Goal: Information Seeking & Learning: Learn about a topic

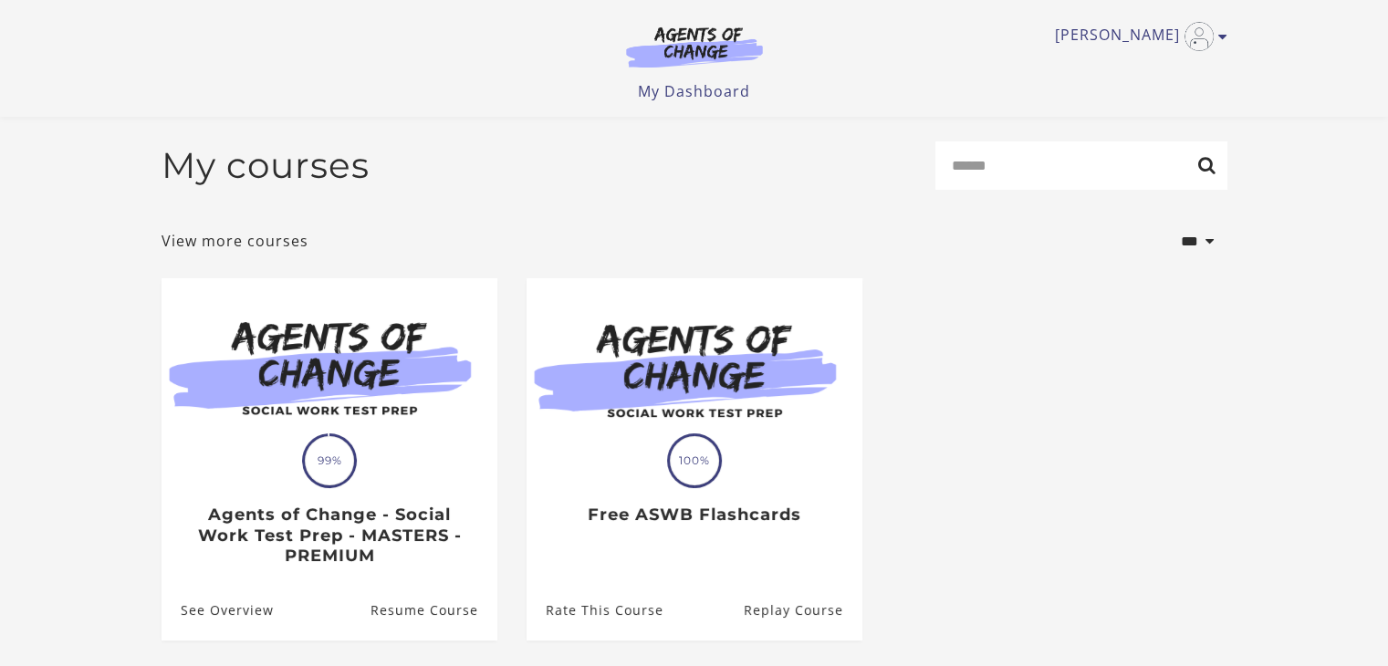
scroll to position [169, 0]
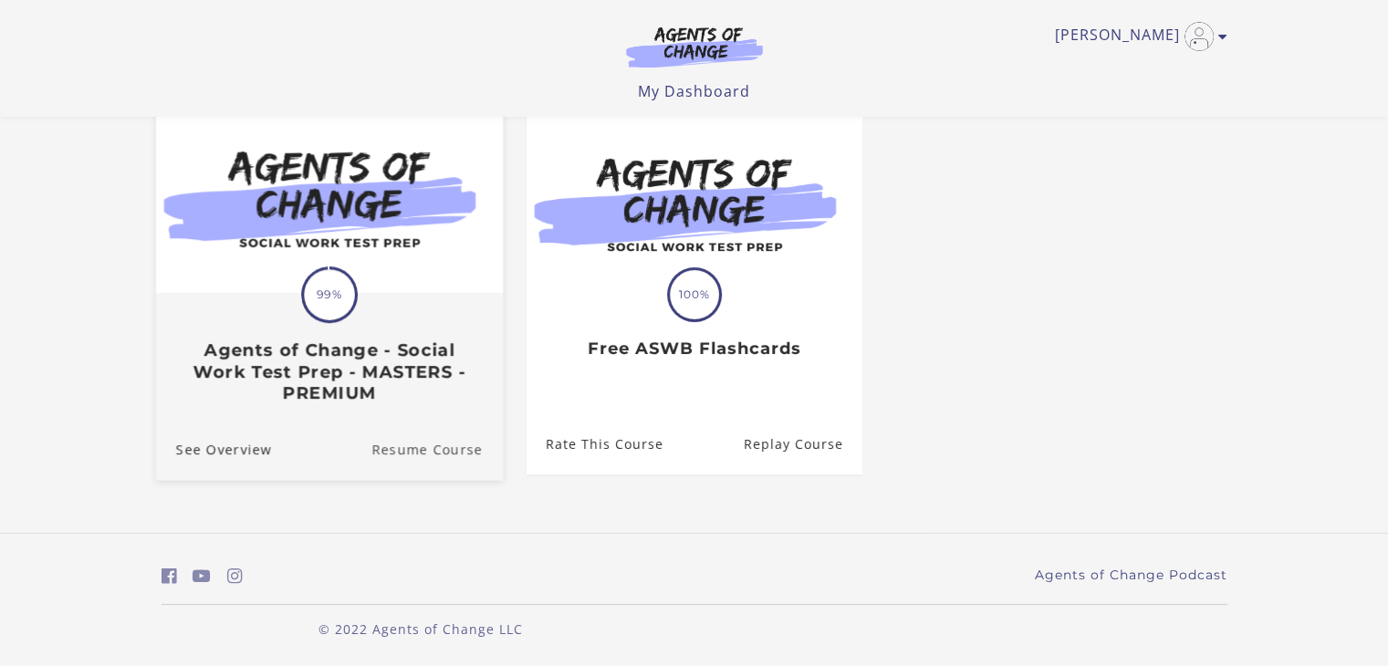
click at [402, 445] on link "Resume Course" at bounding box center [436, 449] width 131 height 61
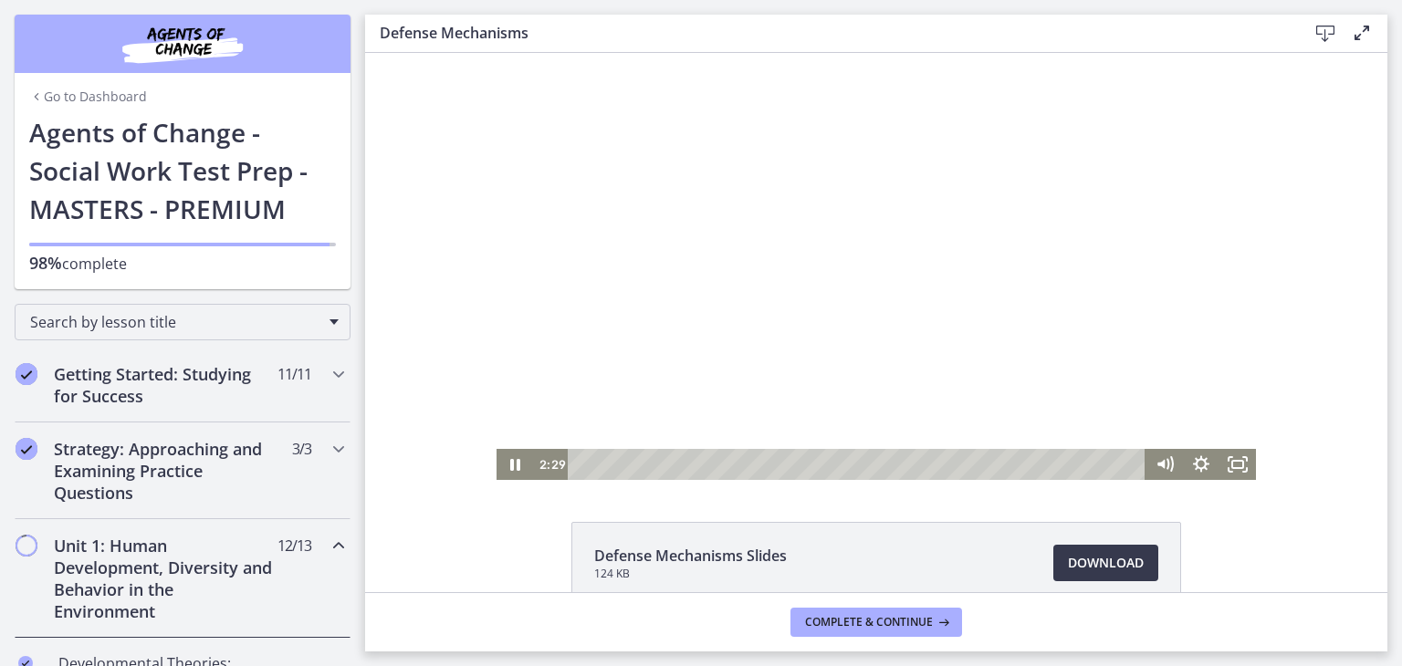
click at [891, 351] on div at bounding box center [875, 266] width 759 height 427
click at [496, 53] on button "Play Video: ctgmo8leb9sc72ose380.mp4" at bounding box center [496, 53] width 1 height 1
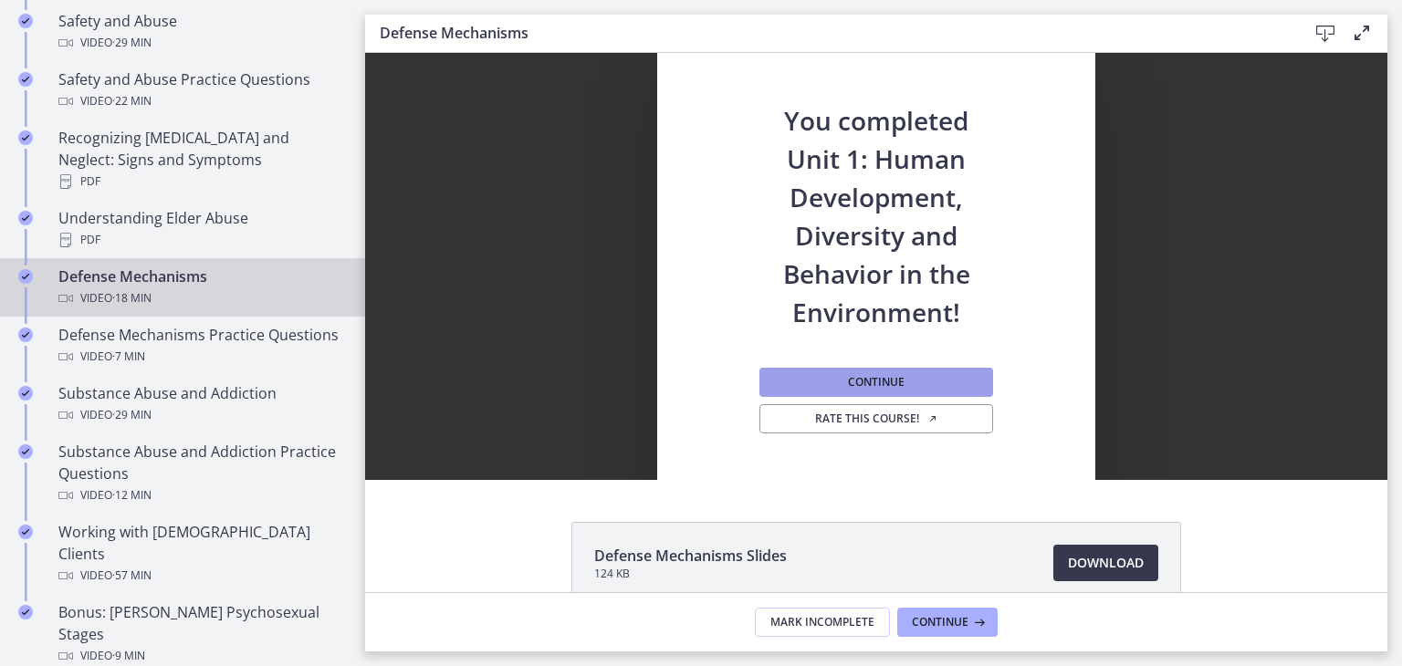
click at [935, 383] on button "Continue" at bounding box center [876, 382] width 234 height 29
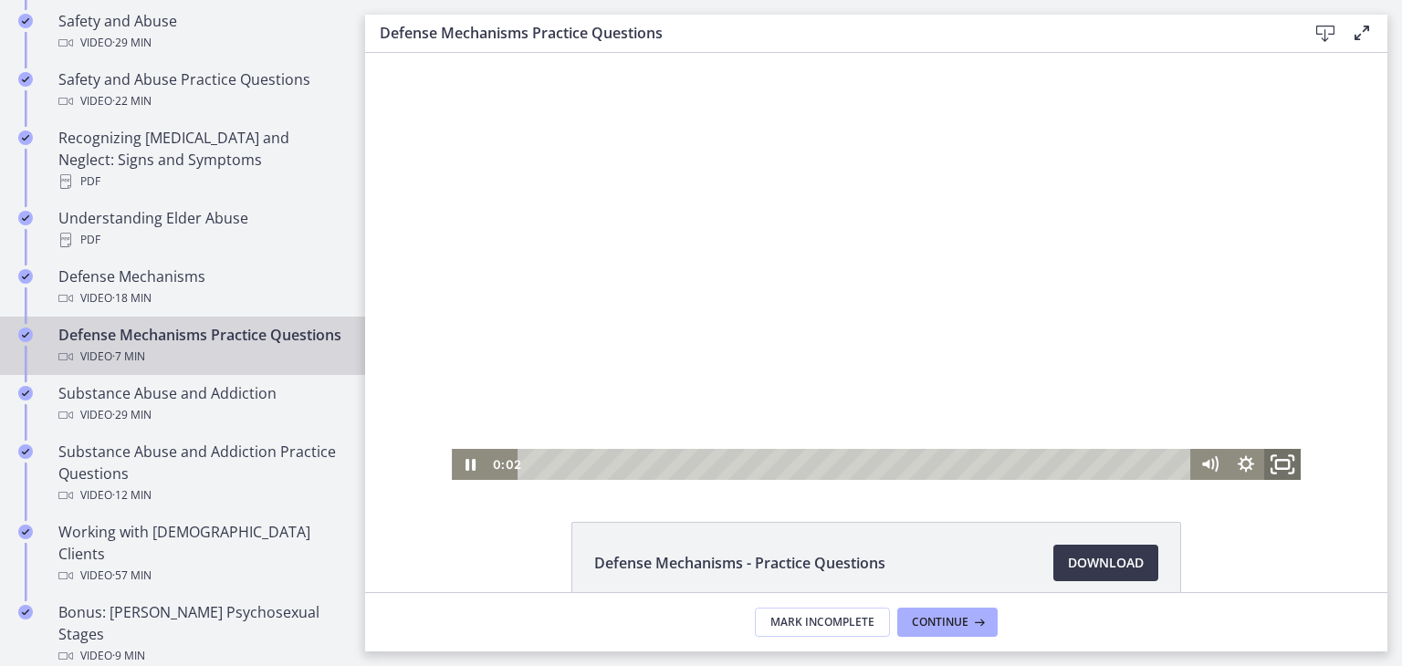
click at [1283, 477] on icon "Fullscreen" at bounding box center [1282, 464] width 44 height 37
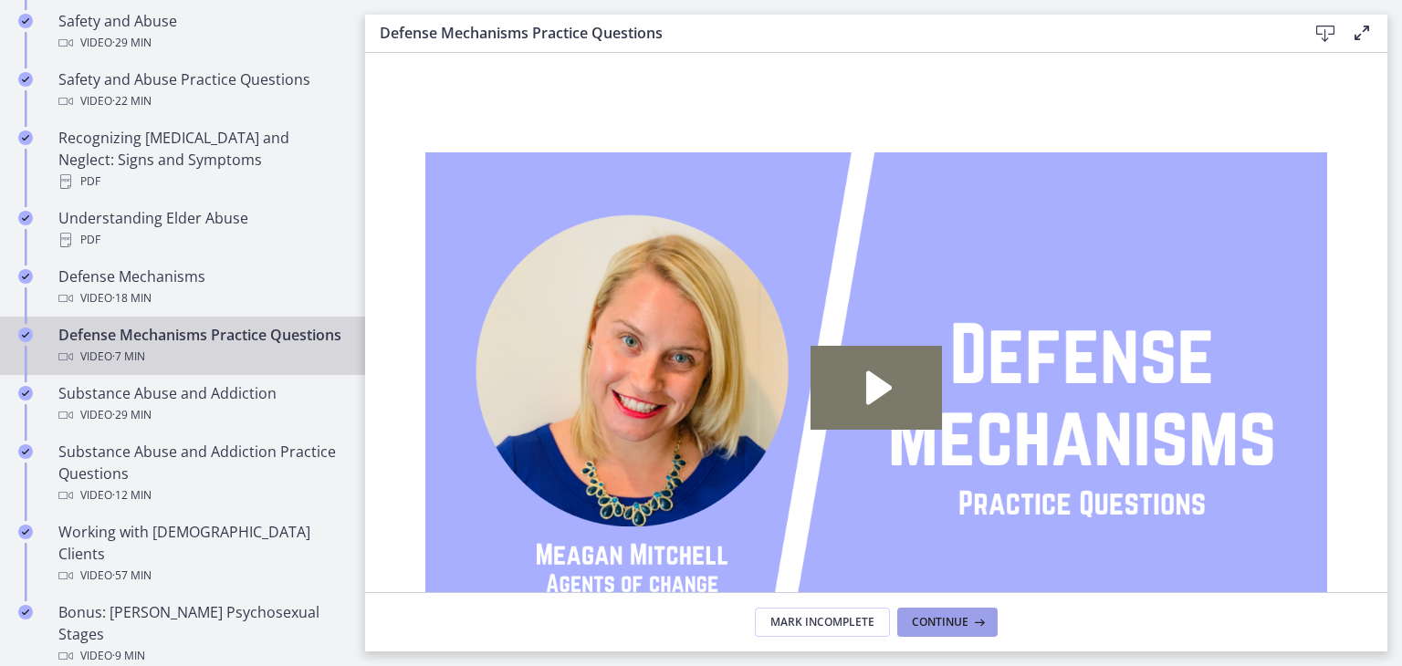
click at [931, 613] on button "Continue" at bounding box center [947, 622] width 100 height 29
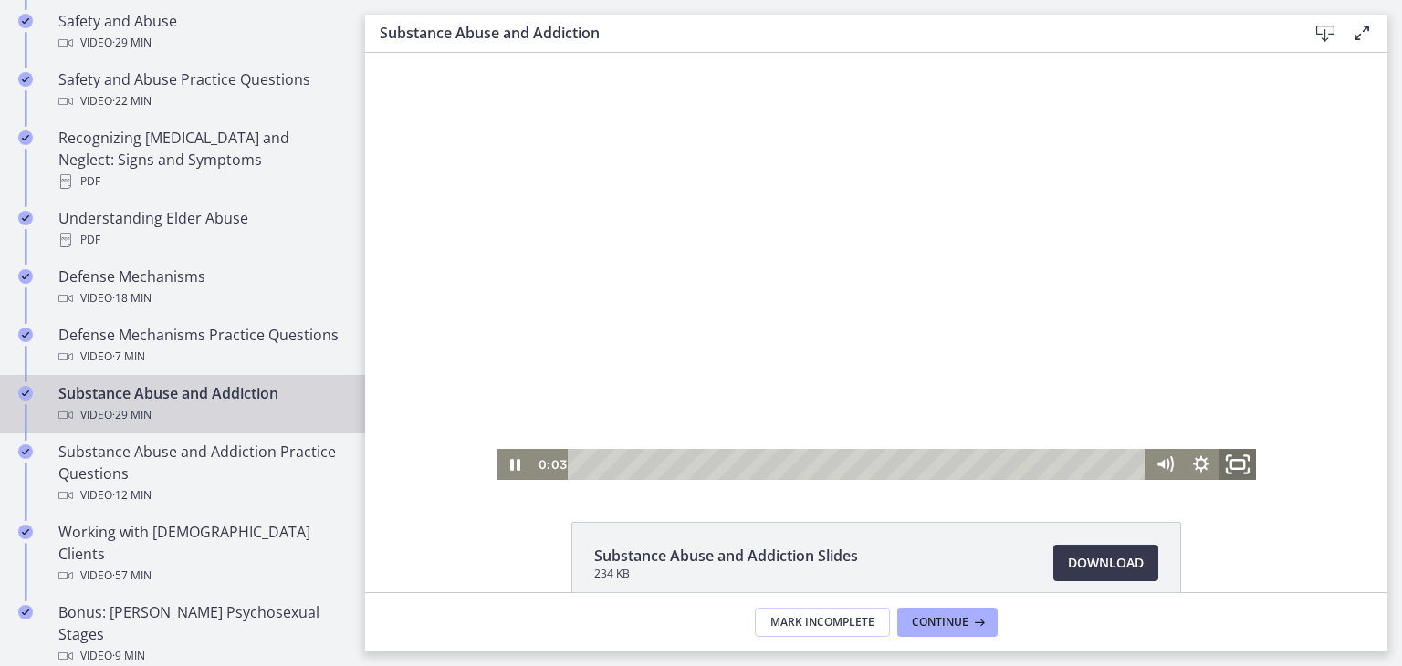
click at [1222, 461] on icon "Fullscreen" at bounding box center [1238, 464] width 44 height 37
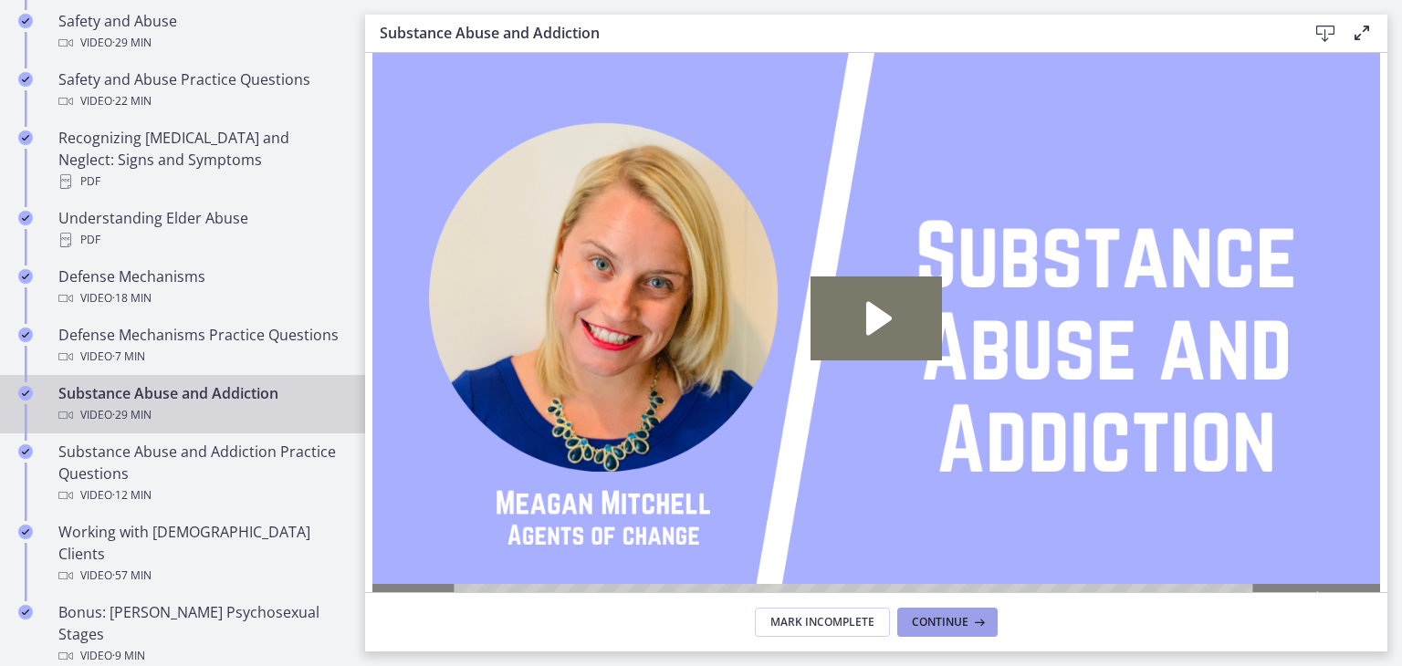
click at [957, 632] on button "Continue" at bounding box center [947, 622] width 100 height 29
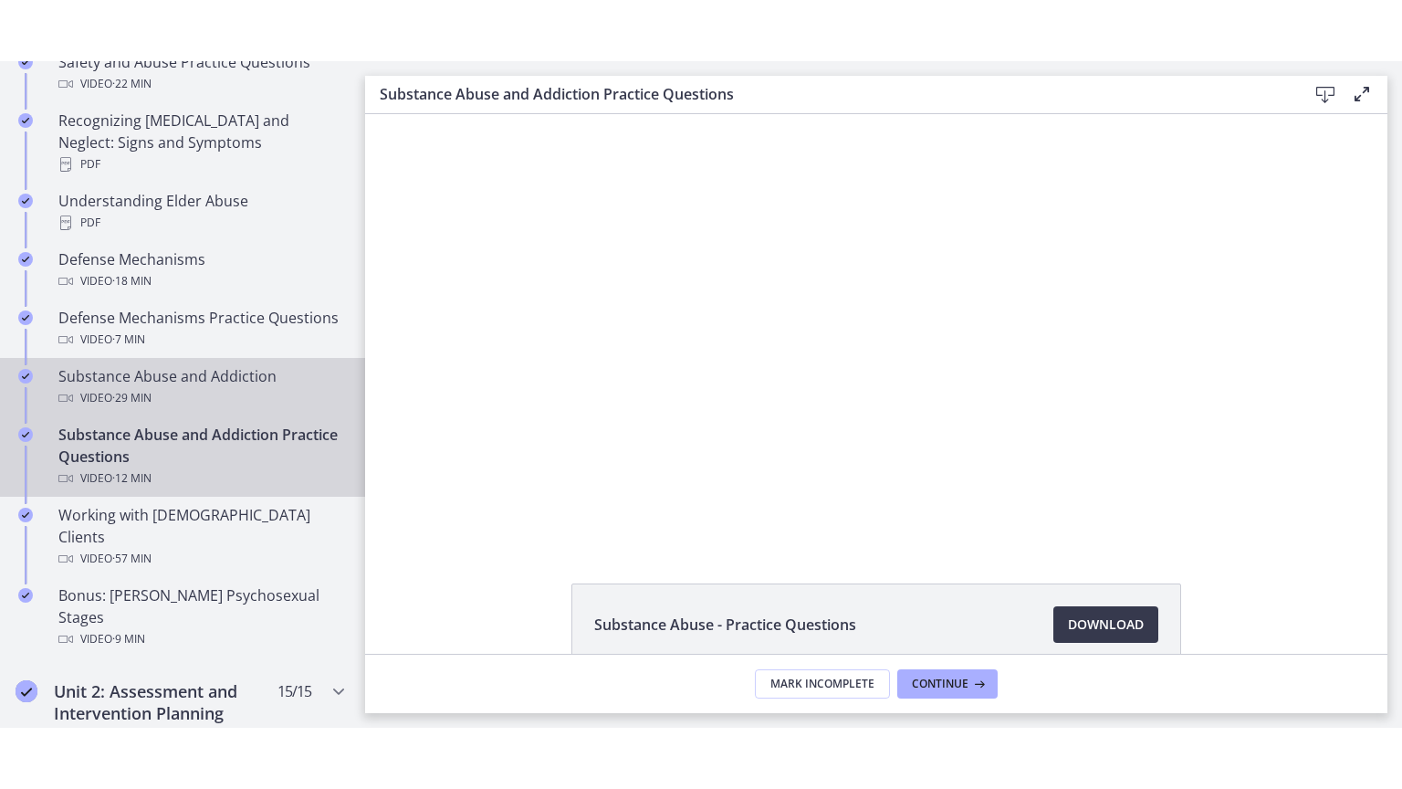
scroll to position [963, 0]
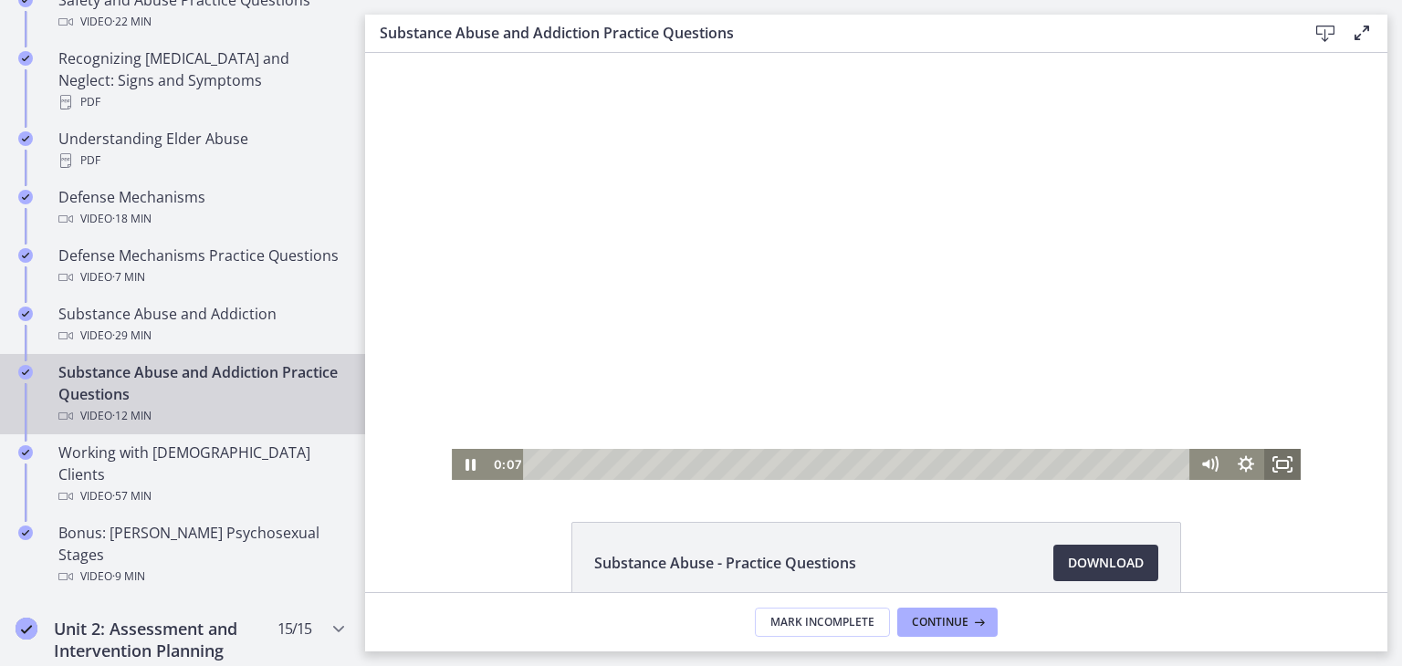
click at [1280, 467] on rect "Fullscreen" at bounding box center [1282, 464] width 11 height 7
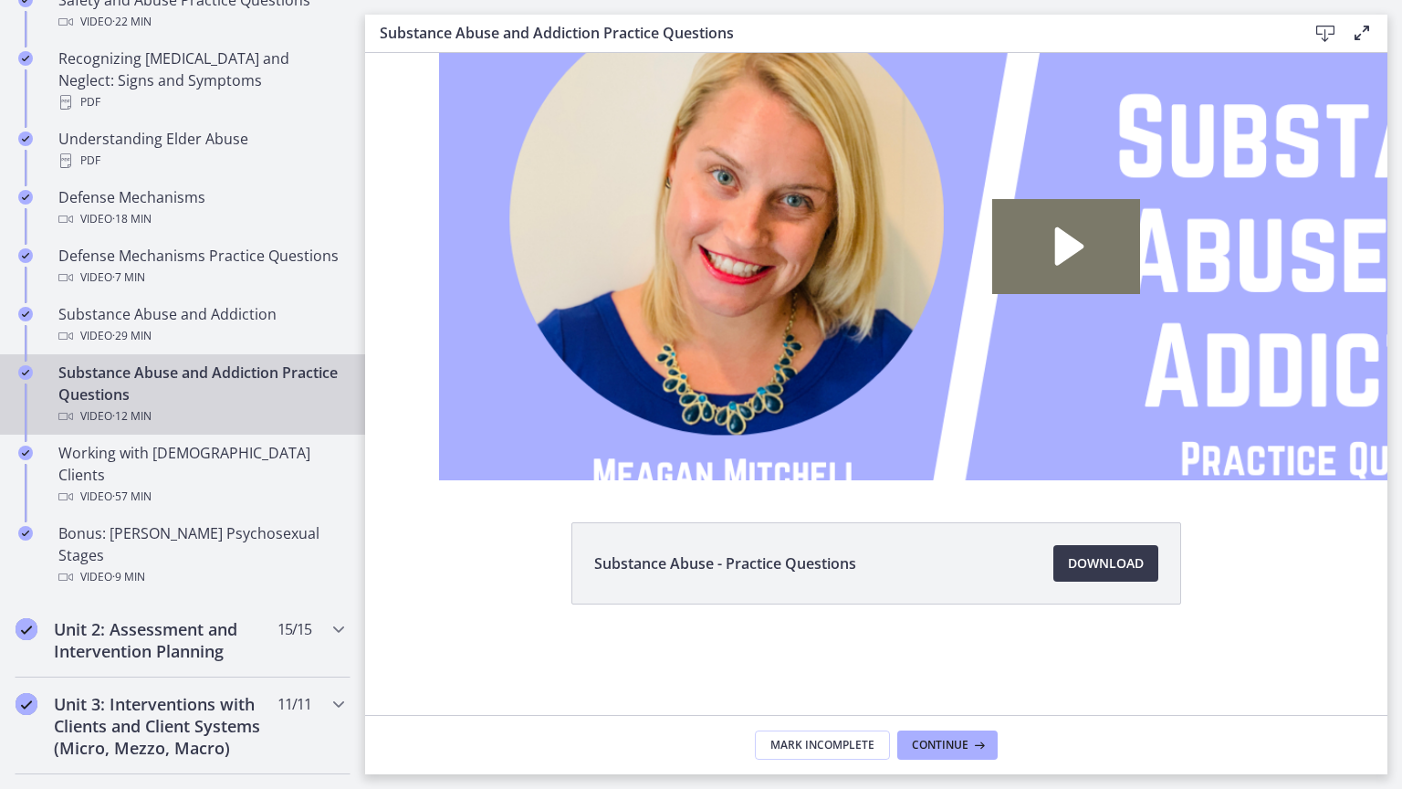
scroll to position [0, 0]
